Goal: Navigation & Orientation: Understand site structure

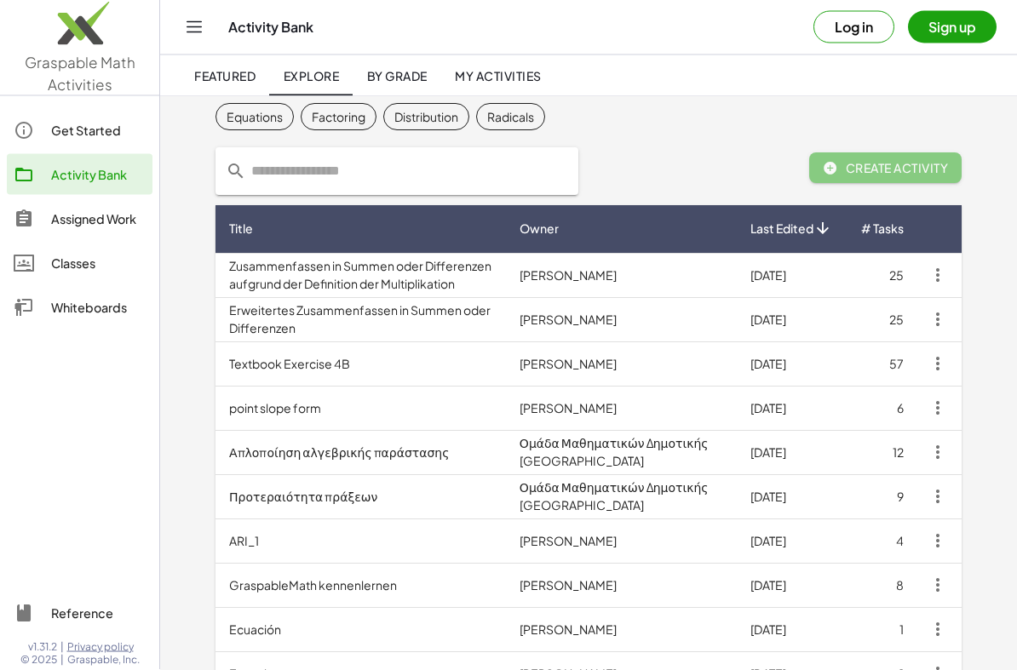
scroll to position [55, 0]
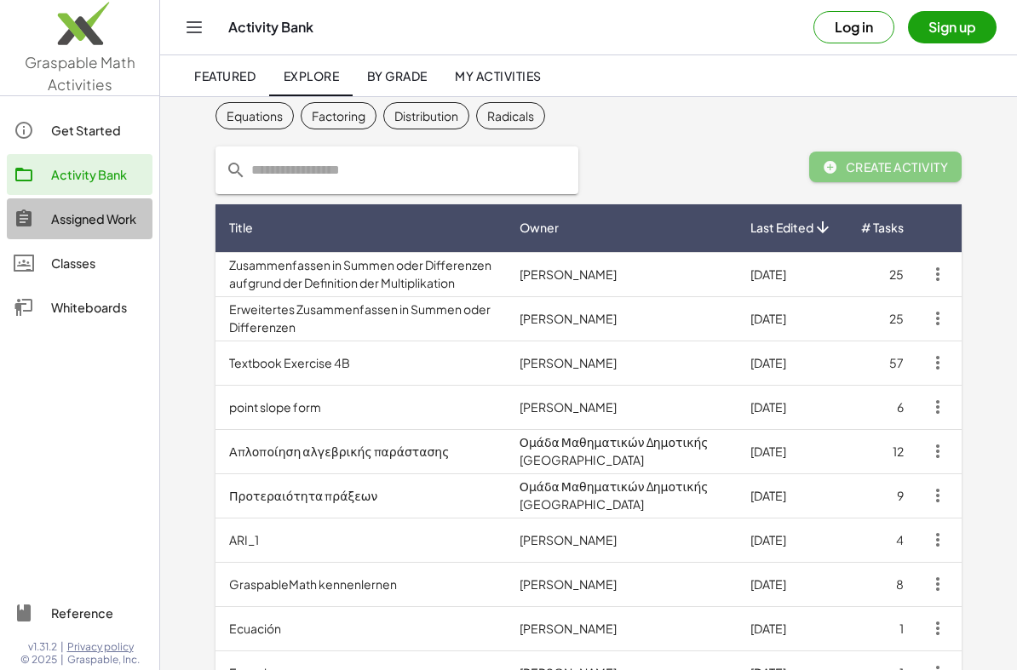
click at [44, 210] on div at bounding box center [32, 219] width 37 height 20
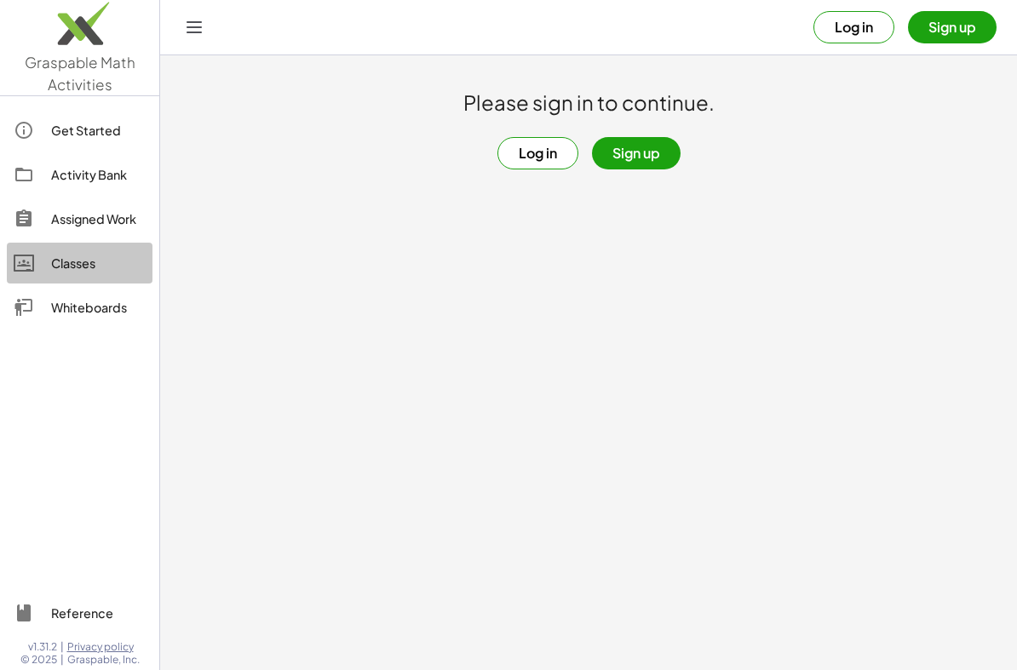
click at [72, 266] on div "Classes" at bounding box center [98, 263] width 95 height 20
click at [100, 321] on link "Whiteboards" at bounding box center [80, 307] width 146 height 41
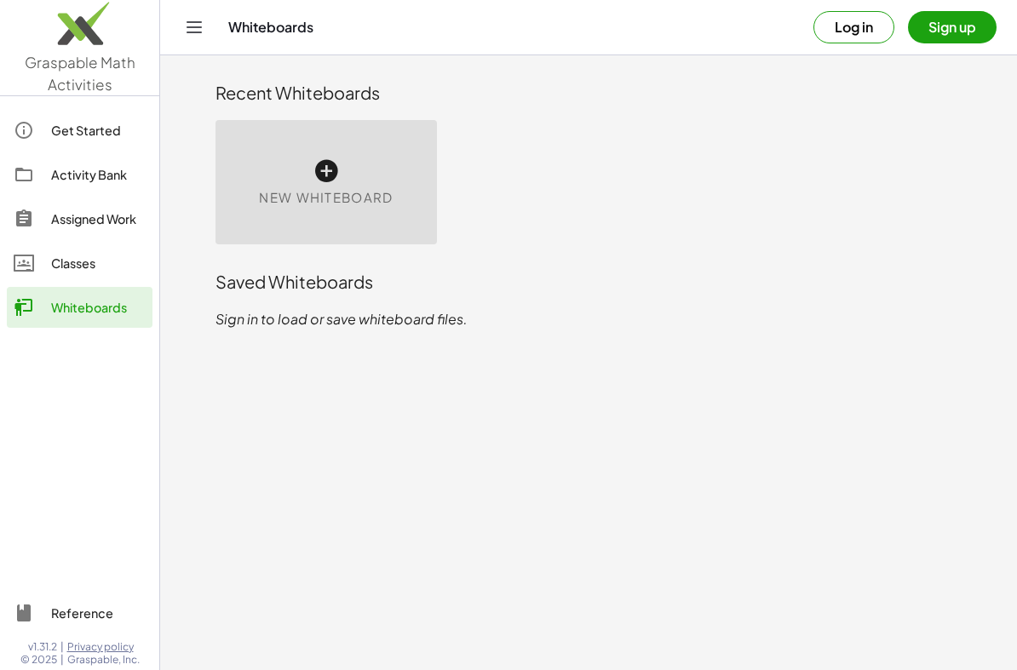
click at [59, 127] on div "Get Started" at bounding box center [98, 130] width 95 height 20
